Goal: Transaction & Acquisition: Book appointment/travel/reservation

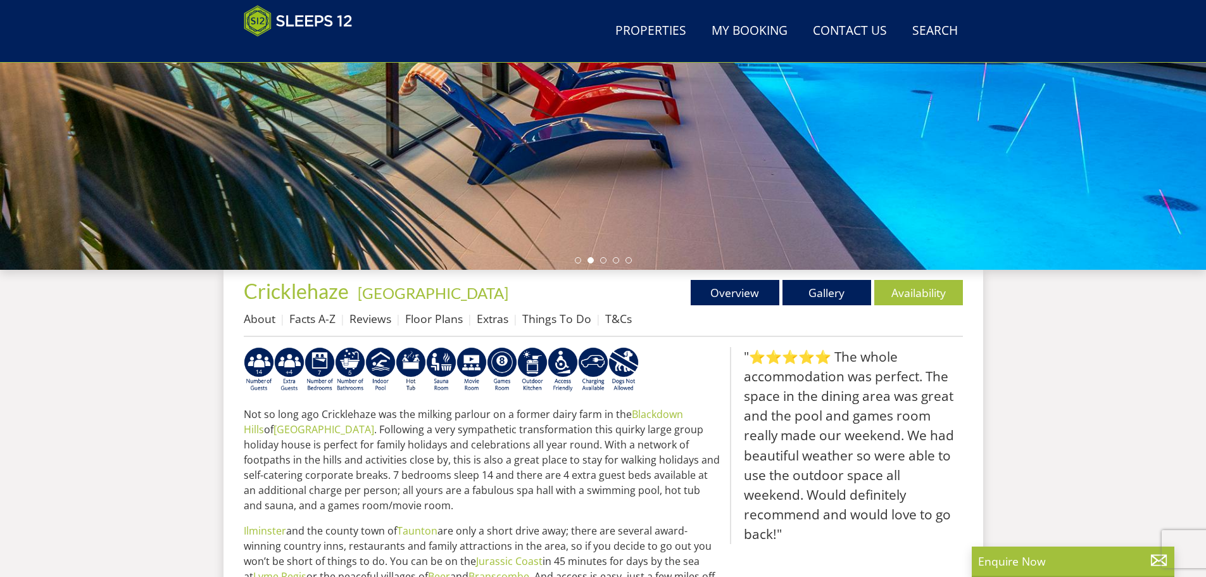
scroll to position [338, 0]
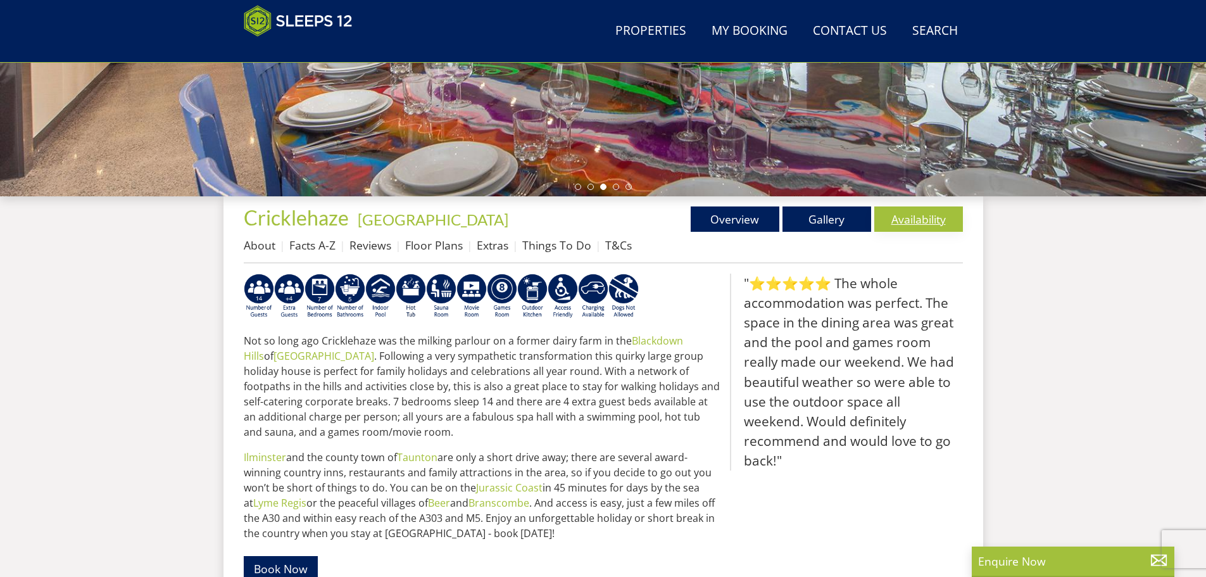
click at [904, 229] on link "Availability" at bounding box center [919, 218] width 89 height 25
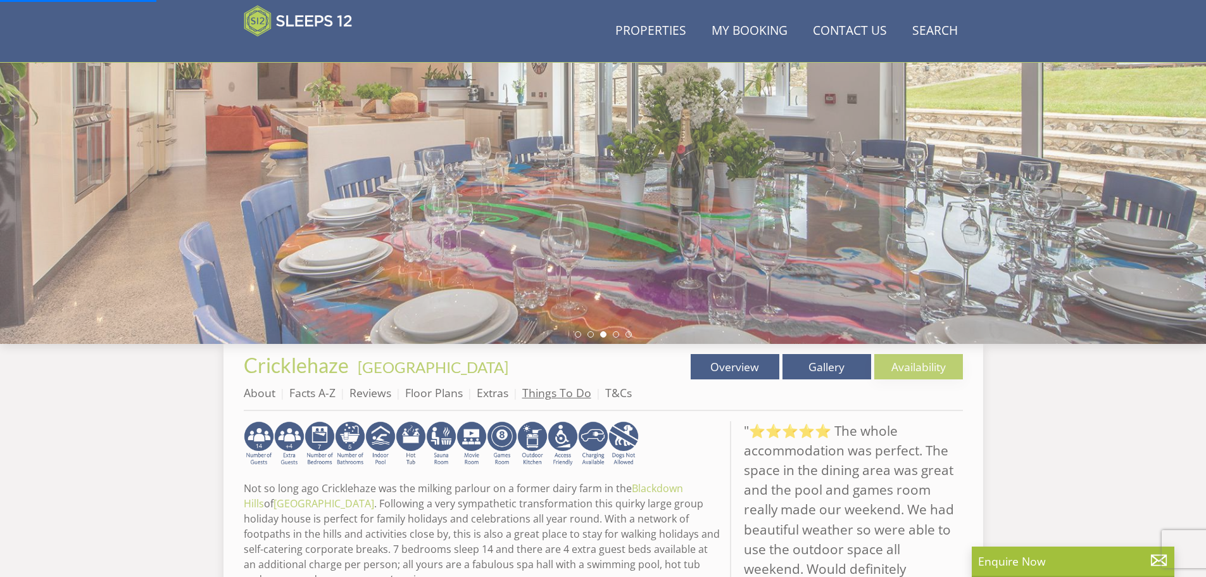
scroll to position [84, 0]
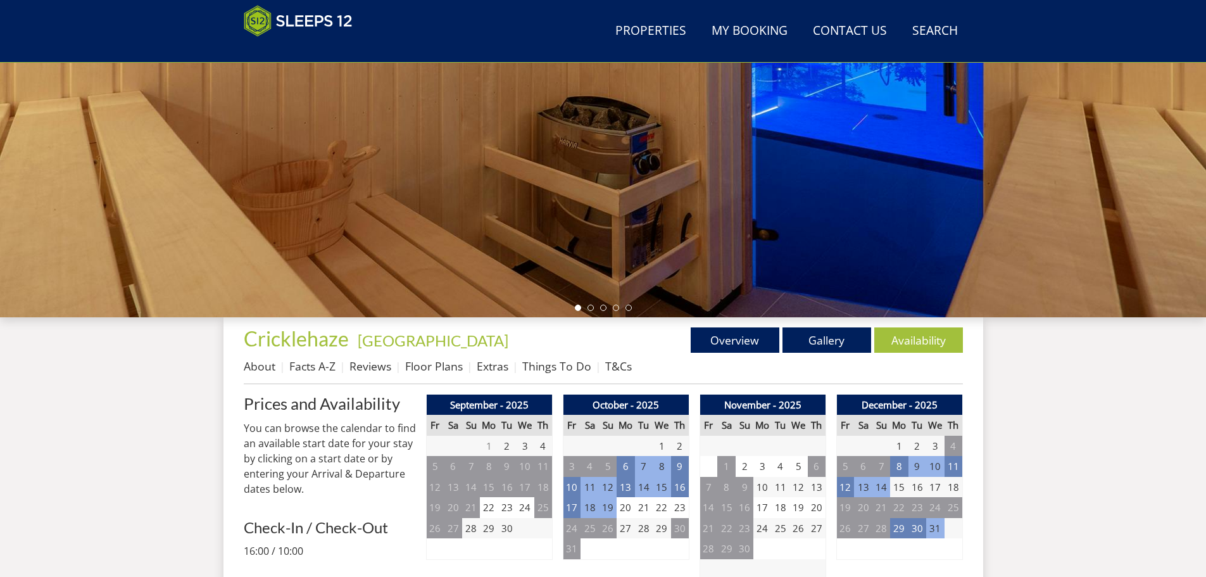
scroll to position [90, 0]
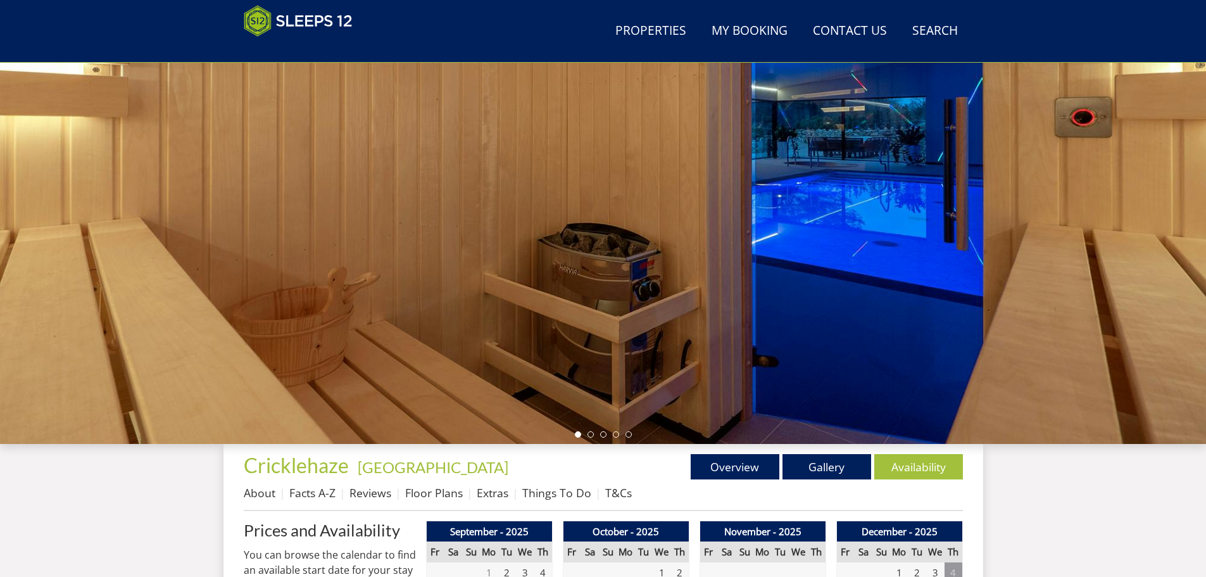
click at [1116, 182] on div at bounding box center [603, 222] width 1206 height 443
drag, startPoint x: 1028, startPoint y: 175, endPoint x: 612, endPoint y: 217, distance: 418.1
click at [609, 215] on div at bounding box center [603, 222] width 1206 height 443
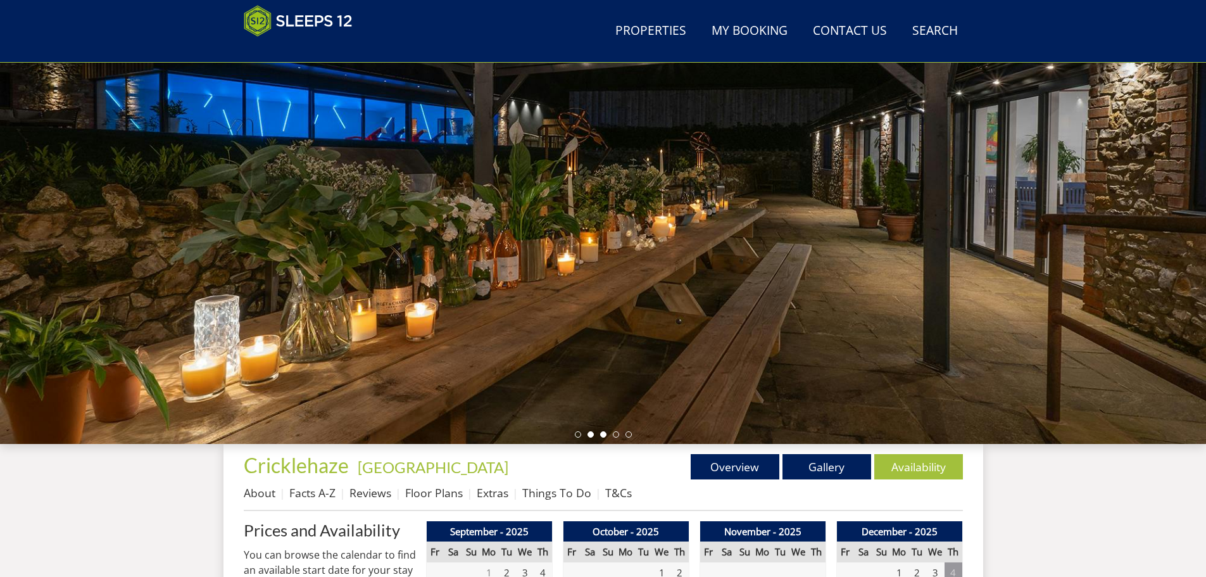
click at [603, 437] on li at bounding box center [603, 434] width 6 height 6
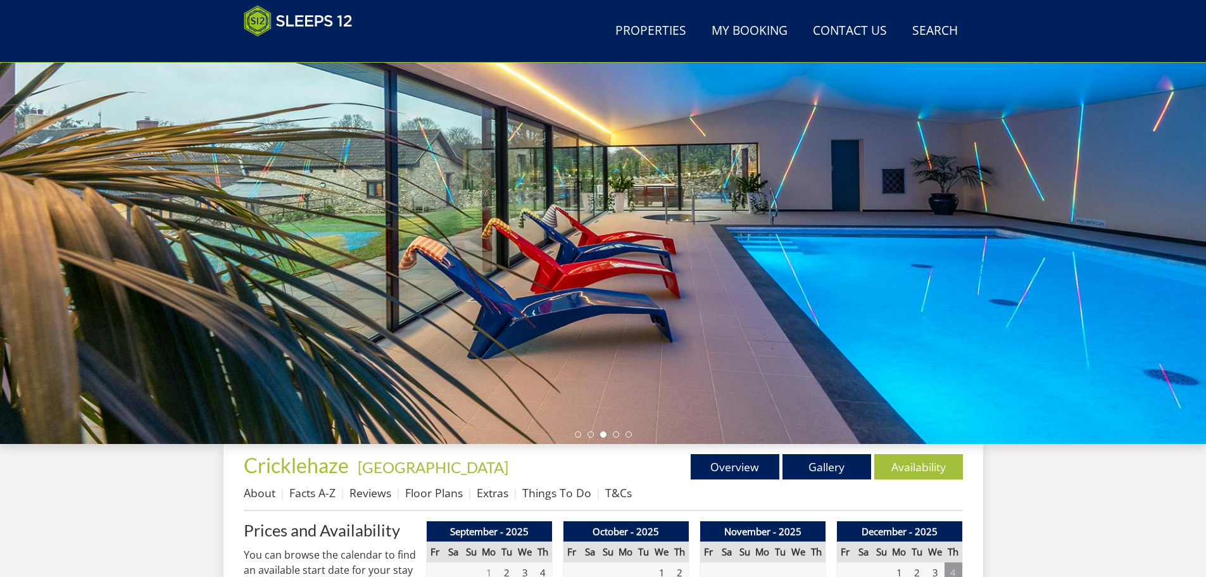
click at [616, 426] on div at bounding box center [603, 222] width 1206 height 443
click at [615, 438] on div at bounding box center [603, 222] width 1206 height 443
click at [615, 434] on li at bounding box center [616, 434] width 6 height 6
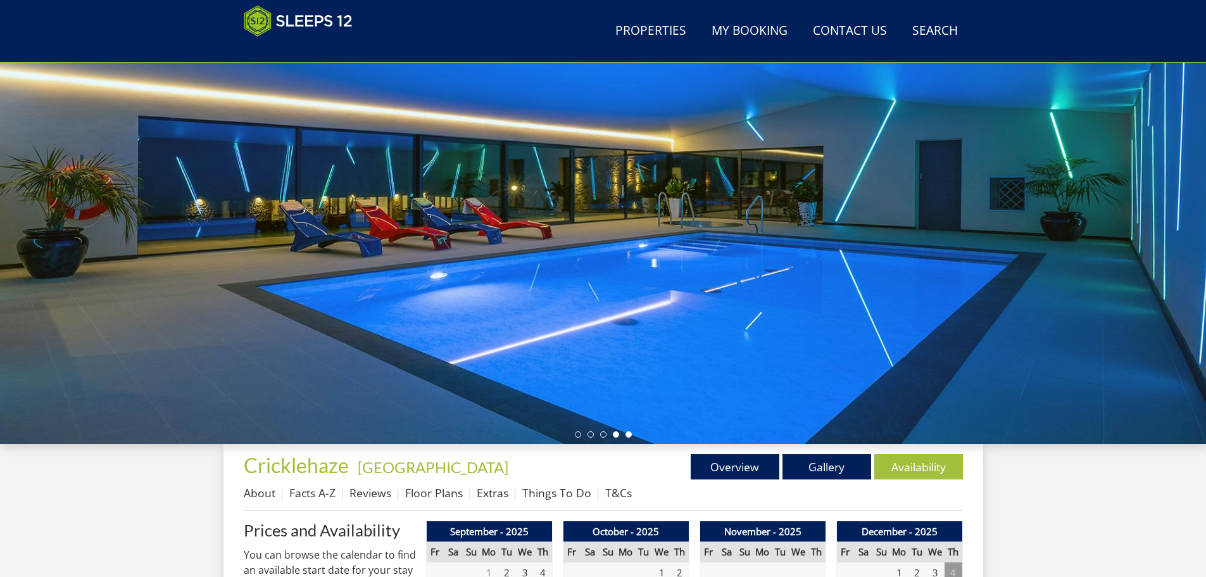
click at [629, 432] on li at bounding box center [629, 434] width 6 height 6
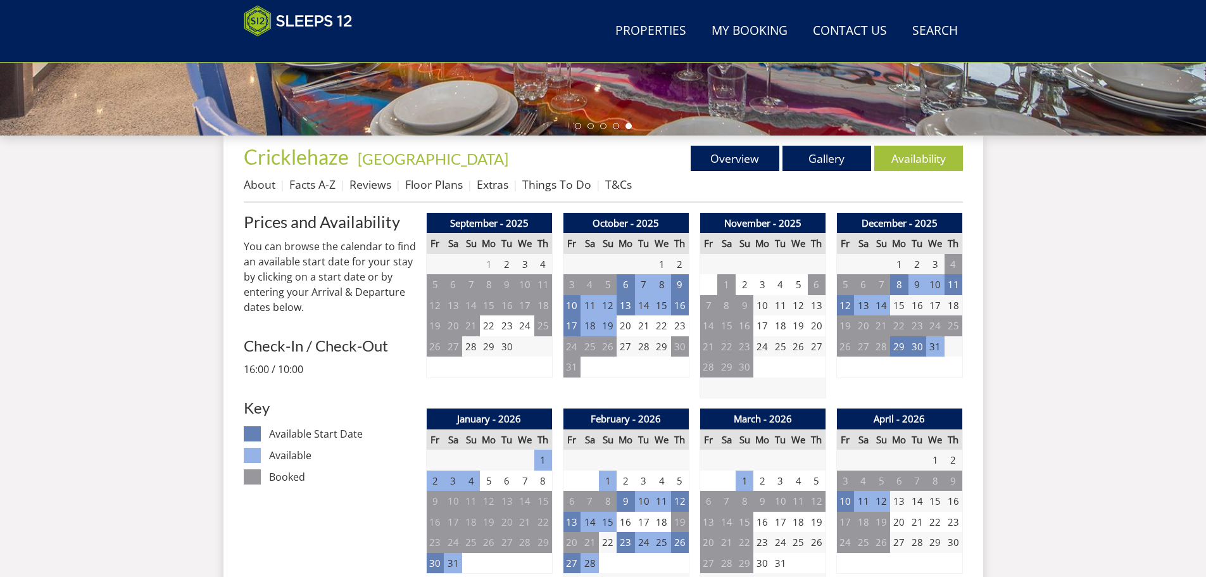
scroll to position [533, 0]
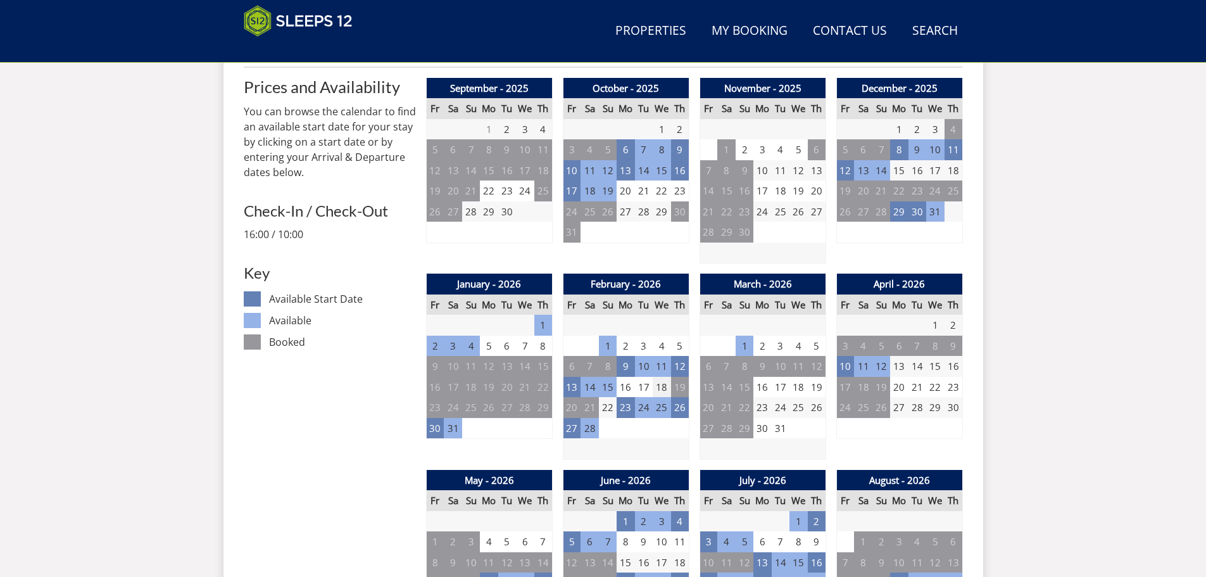
click at [665, 388] on td "18" at bounding box center [662, 387] width 18 height 21
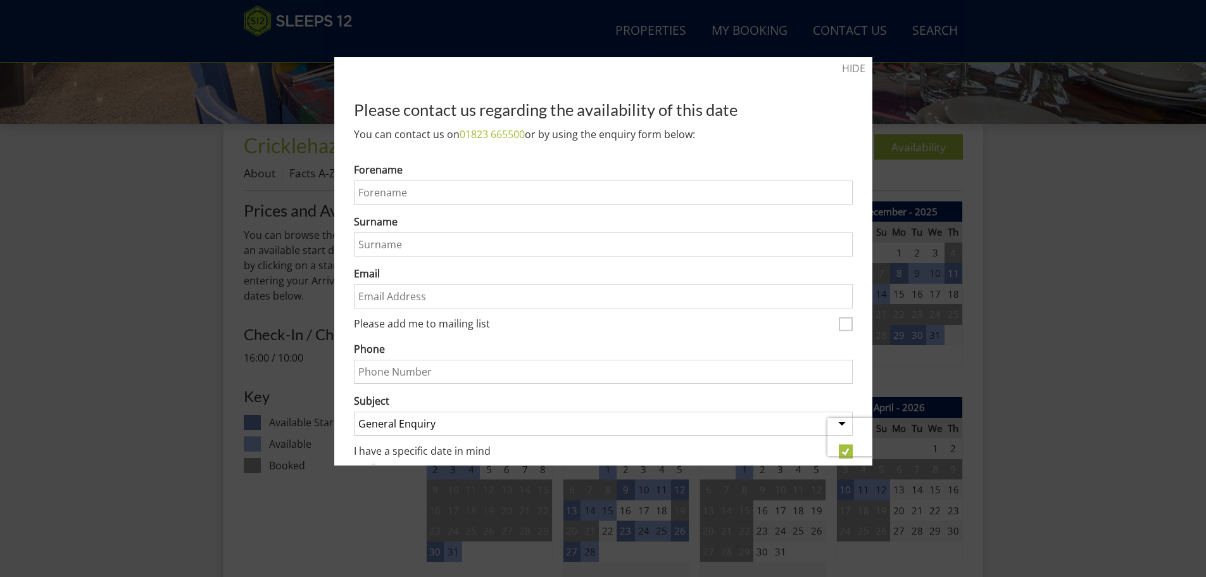
scroll to position [217, 0]
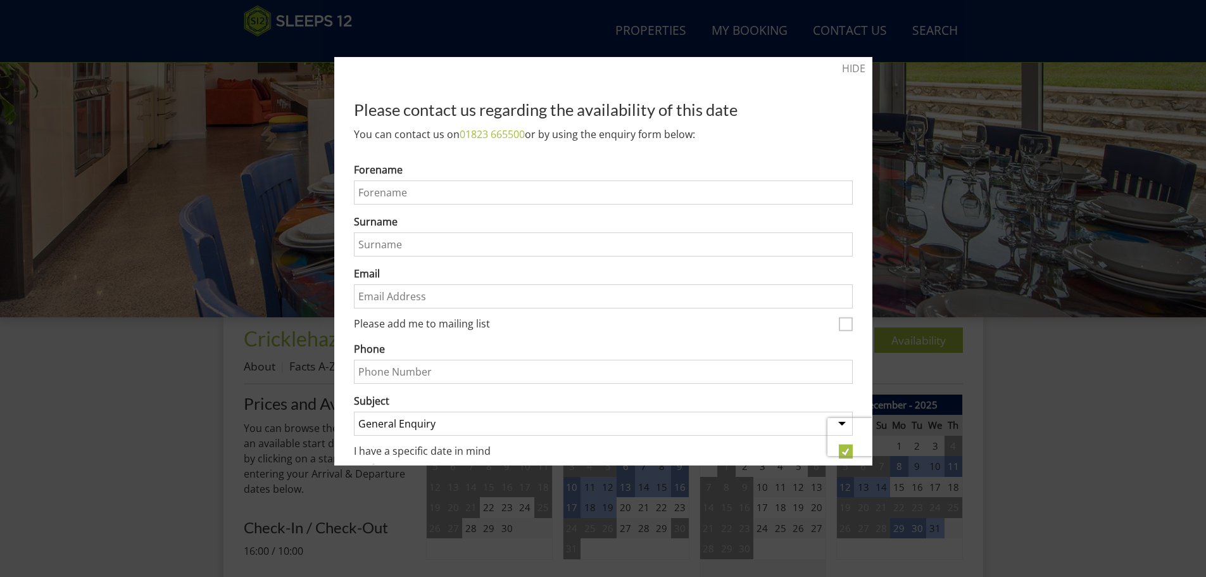
click at [959, 156] on div at bounding box center [603, 288] width 1206 height 577
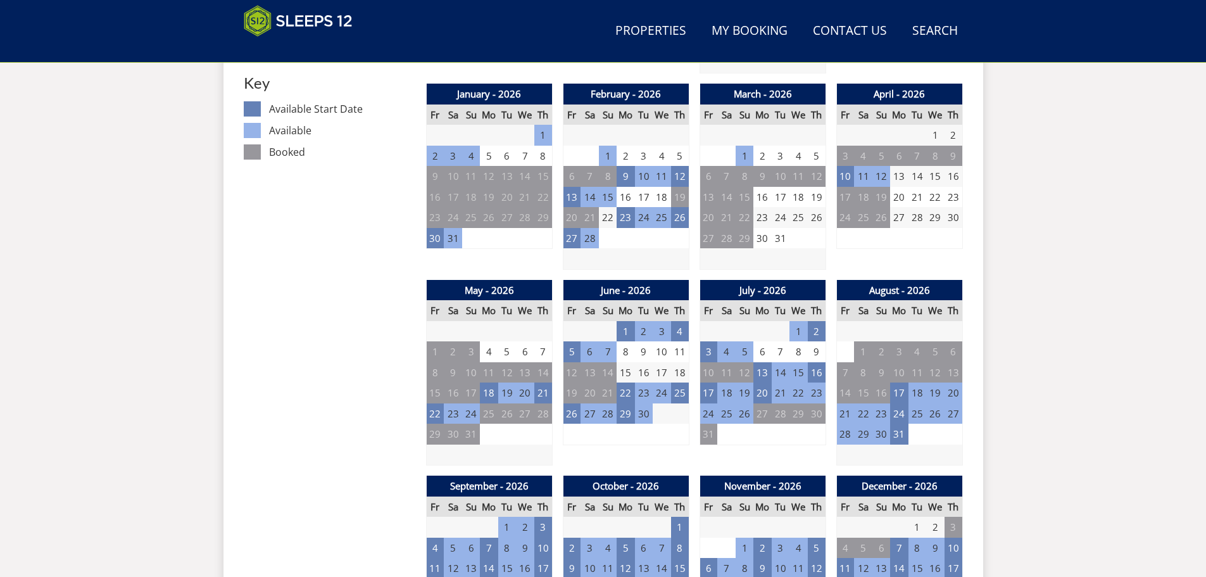
scroll to position [850, 0]
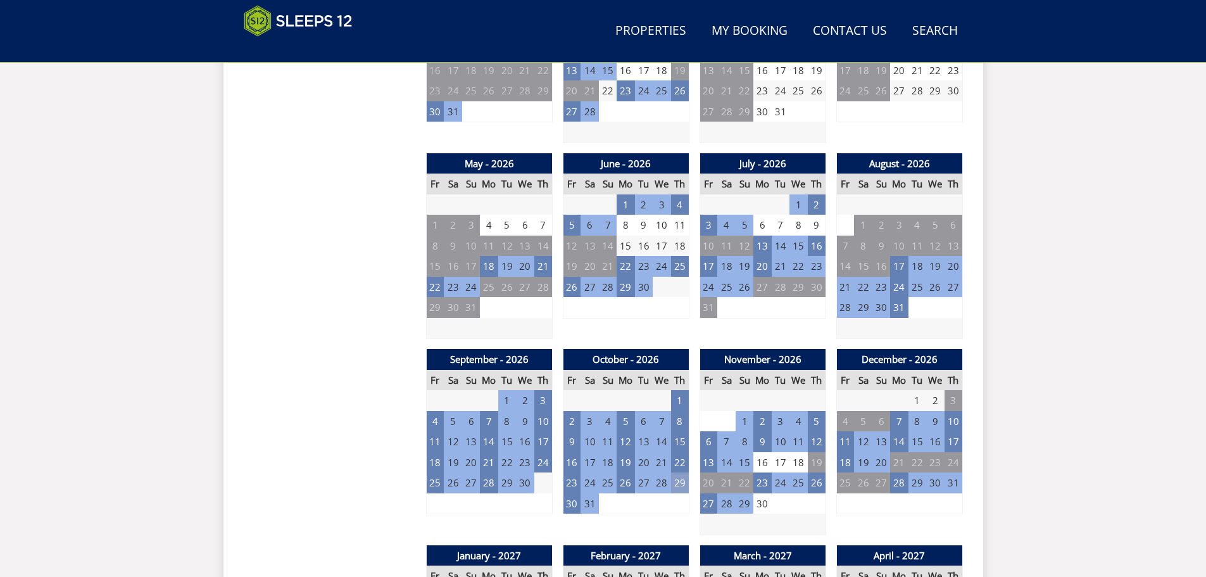
click at [672, 482] on td "29" at bounding box center [680, 482] width 18 height 21
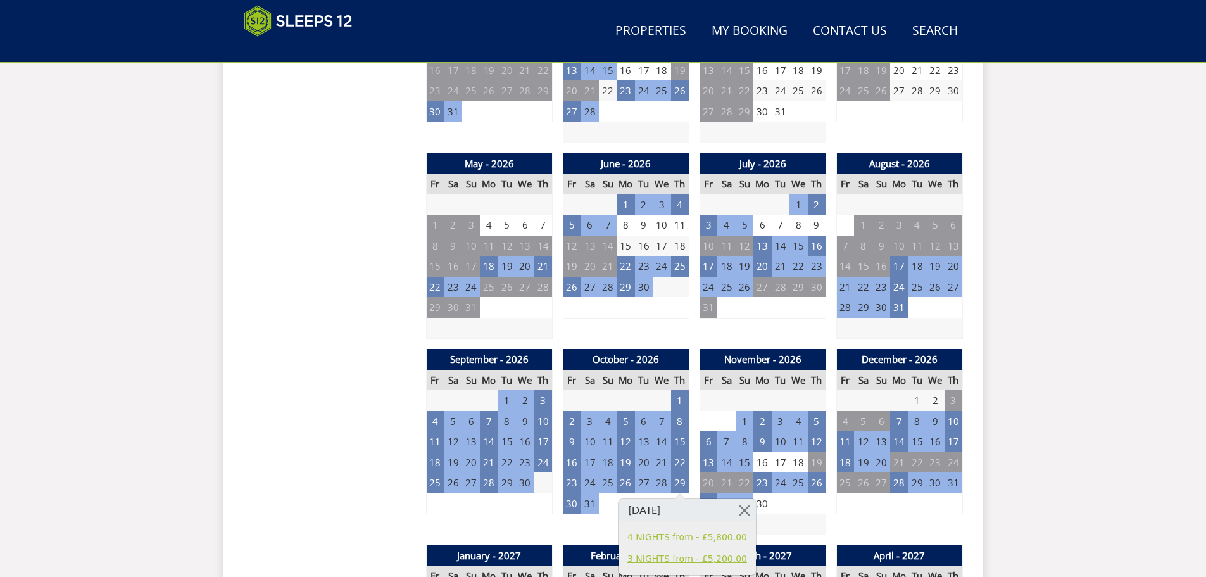
click at [679, 557] on link "3 NIGHTS from - £5,200.00" at bounding box center [688, 558] width 120 height 13
